Goal: Communication & Community: Answer question/provide support

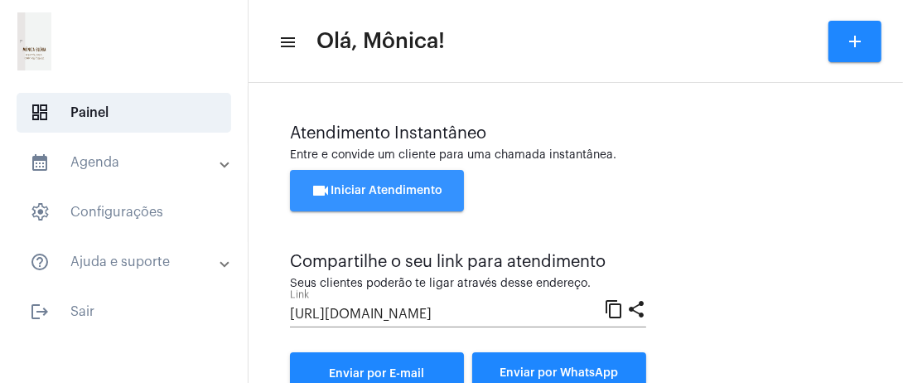
click at [384, 182] on button "videocam Iniciar Atendimento" at bounding box center [377, 190] width 174 height 41
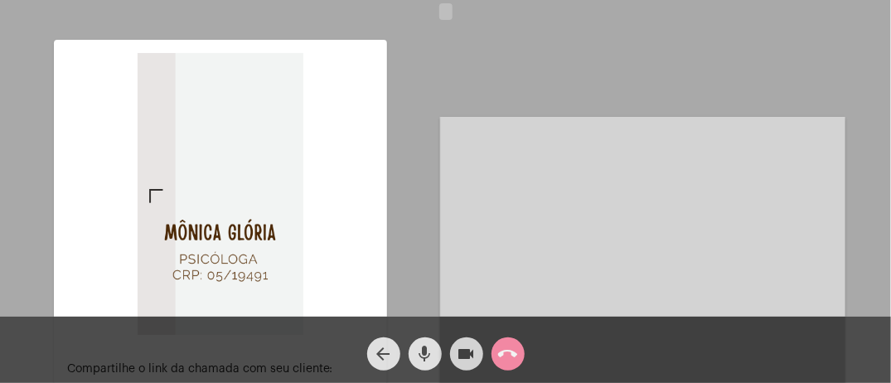
click at [549, 194] on video at bounding box center [642, 269] width 405 height 304
click at [632, 230] on video at bounding box center [642, 269] width 405 height 304
click at [512, 349] on mat-icon "call_end" at bounding box center [508, 354] width 20 height 20
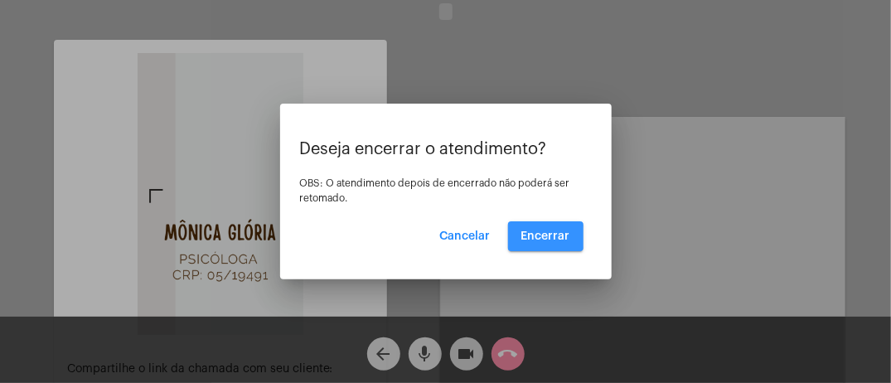
click at [534, 237] on span "Encerrar" at bounding box center [545, 236] width 49 height 12
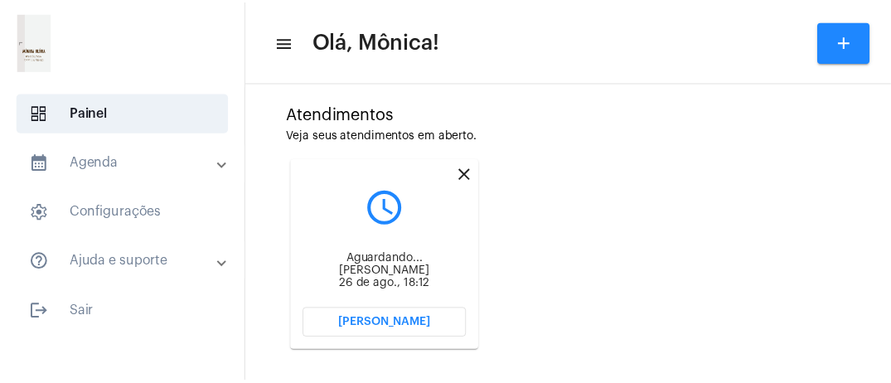
scroll to position [448, 0]
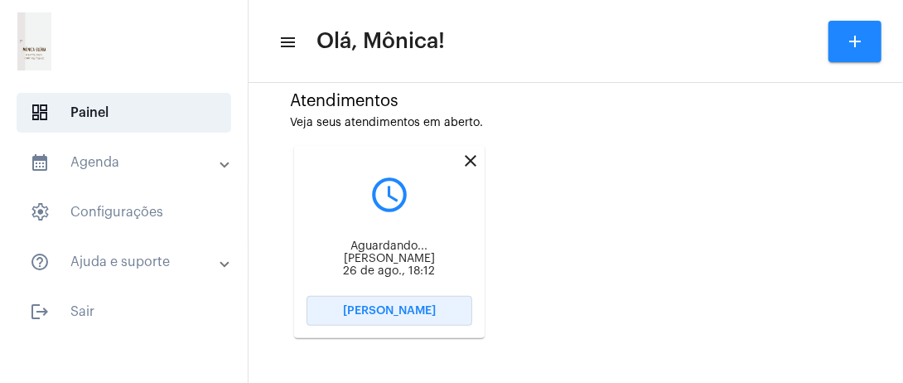
click at [390, 307] on span "[PERSON_NAME]" at bounding box center [389, 311] width 93 height 12
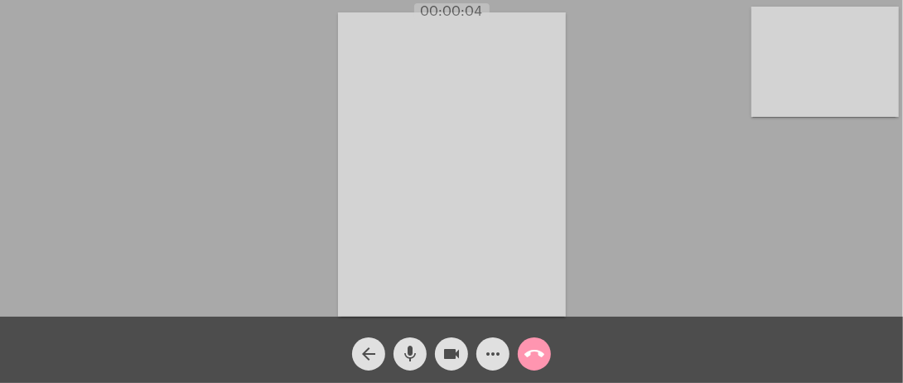
click at [769, 41] on video at bounding box center [826, 62] width 148 height 110
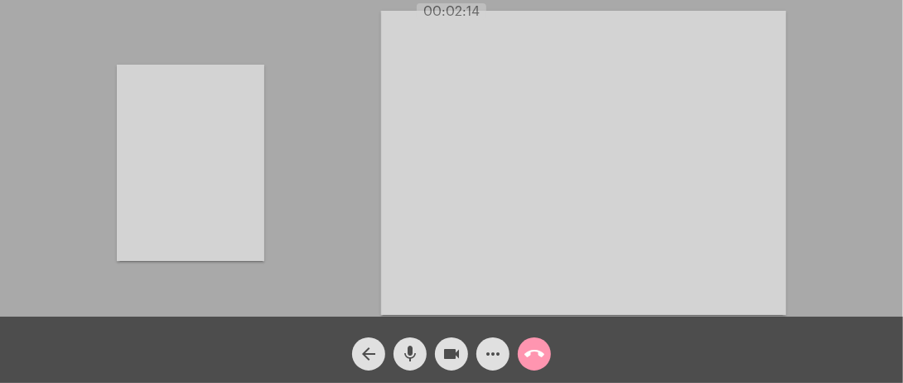
click at [182, 157] on video at bounding box center [191, 163] width 148 height 196
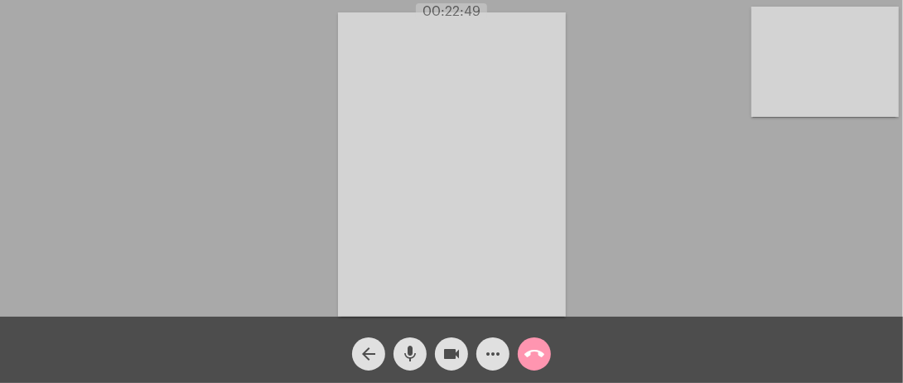
click at [217, 226] on div "Acessando Câmera e Microfone..." at bounding box center [452, 162] width 900 height 317
click at [533, 351] on mat-icon "call_end" at bounding box center [535, 354] width 20 height 20
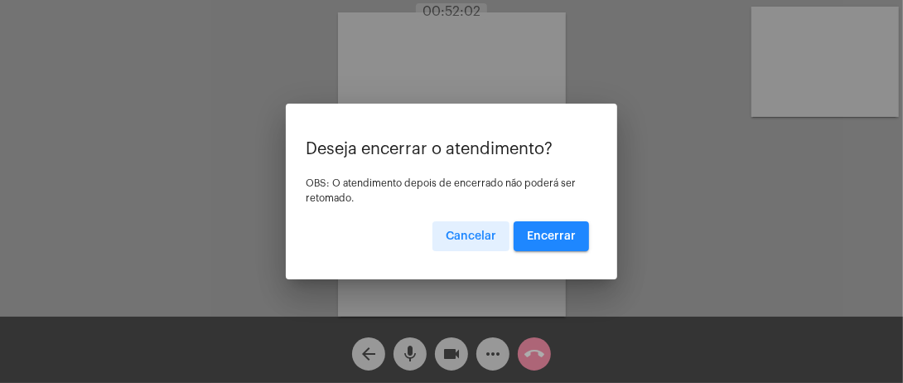
click at [548, 238] on span "Encerrar" at bounding box center [551, 236] width 49 height 12
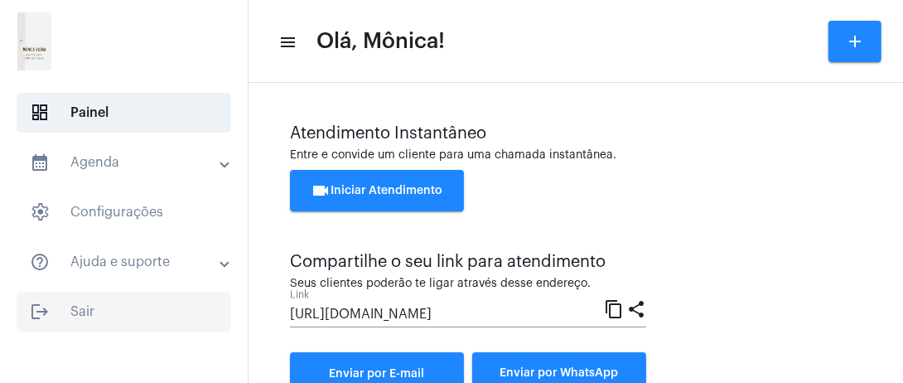
click at [109, 312] on span "logout Sair" at bounding box center [124, 312] width 215 height 40
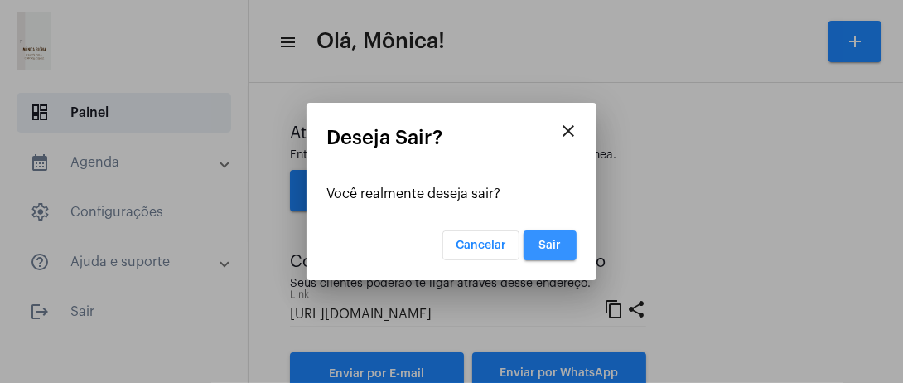
click at [565, 245] on button "Sair" at bounding box center [550, 245] width 53 height 30
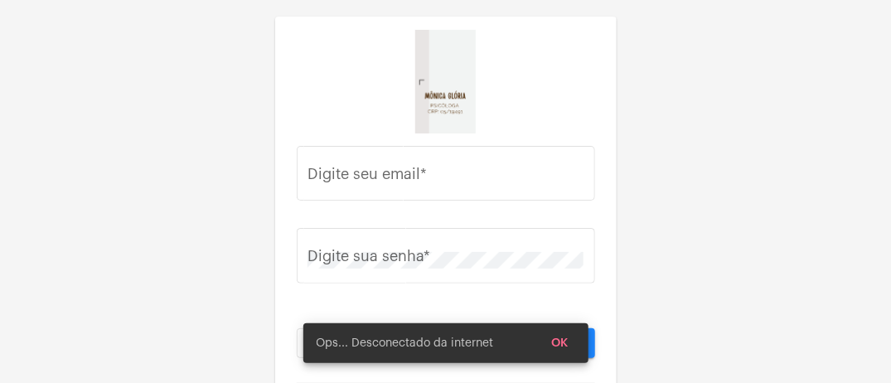
click at [211, 92] on div "Digite seu email * Digite sua senha * Esqueceu a senha? Entrar" at bounding box center [445, 207] width 891 height 414
